Goal: Information Seeking & Learning: Learn about a topic

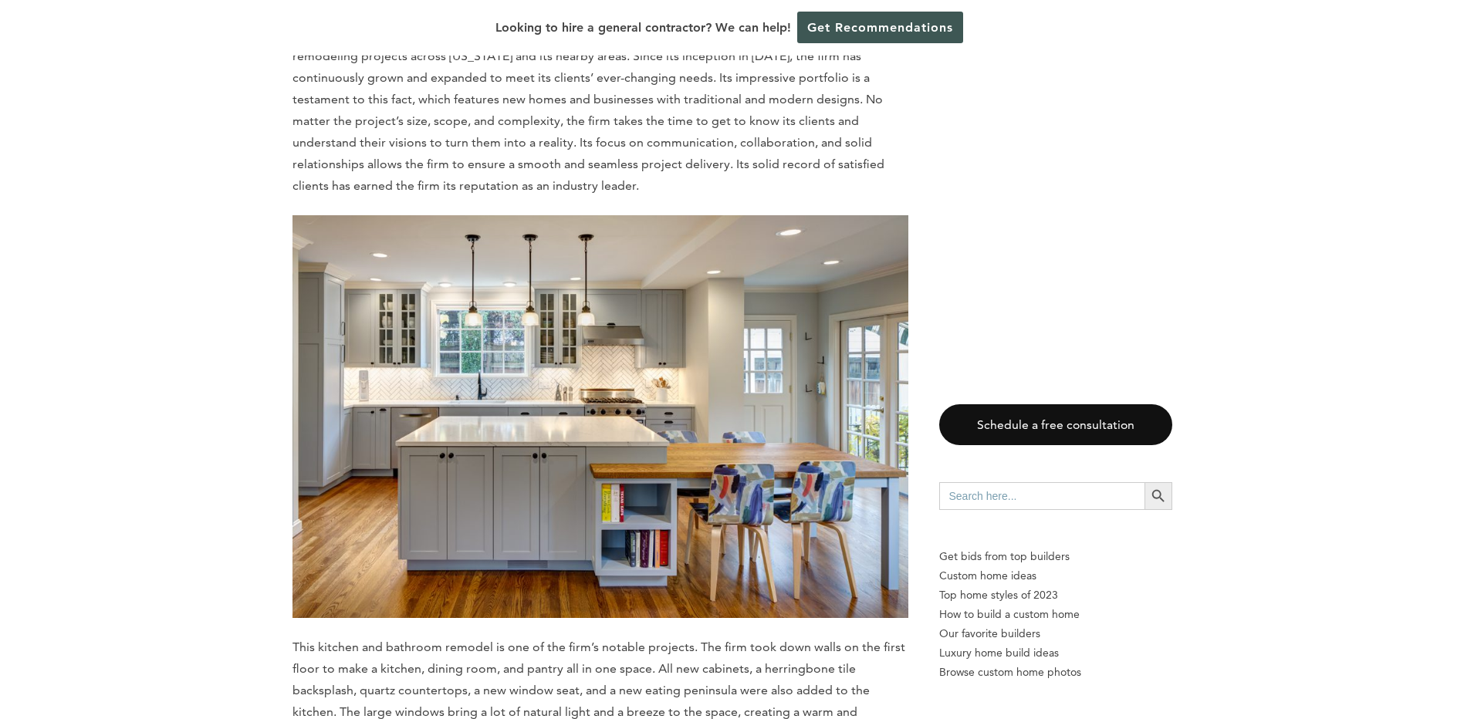
scroll to position [5383, 0]
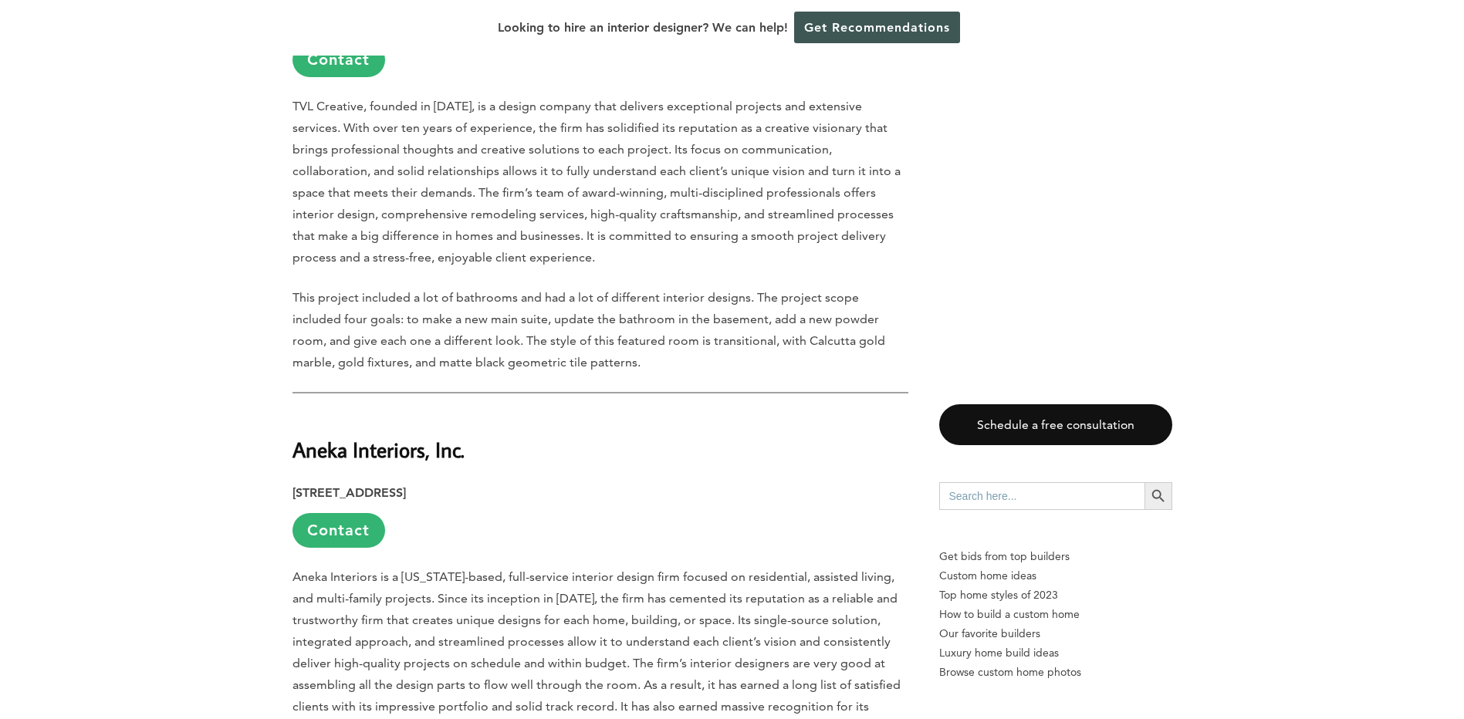
scroll to position [2130, 0]
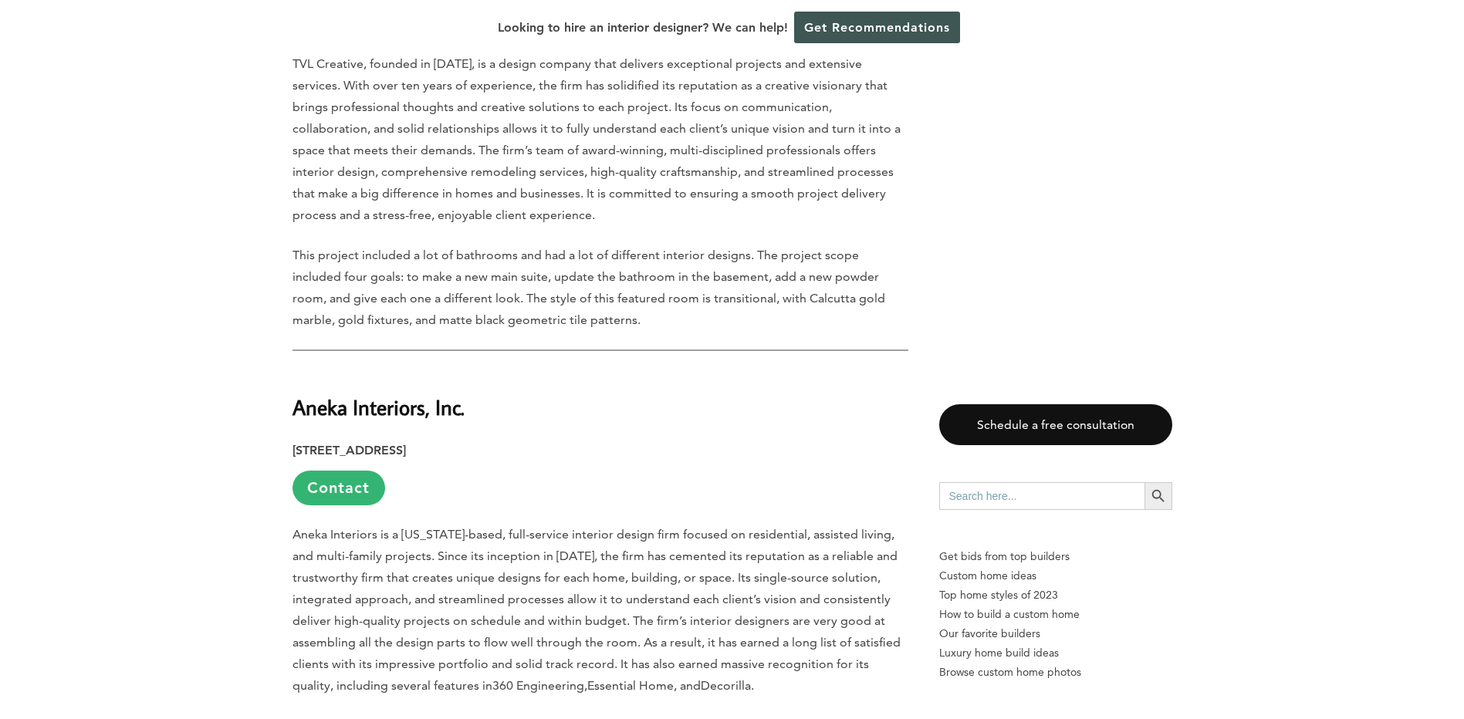
click at [316, 370] on h2 "Aneka Interiors, Inc." at bounding box center [600, 396] width 616 height 53
click at [319, 394] on strong "Aneka Interiors, Inc." at bounding box center [378, 407] width 172 height 27
drag, startPoint x: 319, startPoint y: 325, endPoint x: 427, endPoint y: 324, distance: 107.3
click at [427, 394] on strong "Aneka Interiors, Inc." at bounding box center [378, 407] width 172 height 27
